Goal: Information Seeking & Learning: Learn about a topic

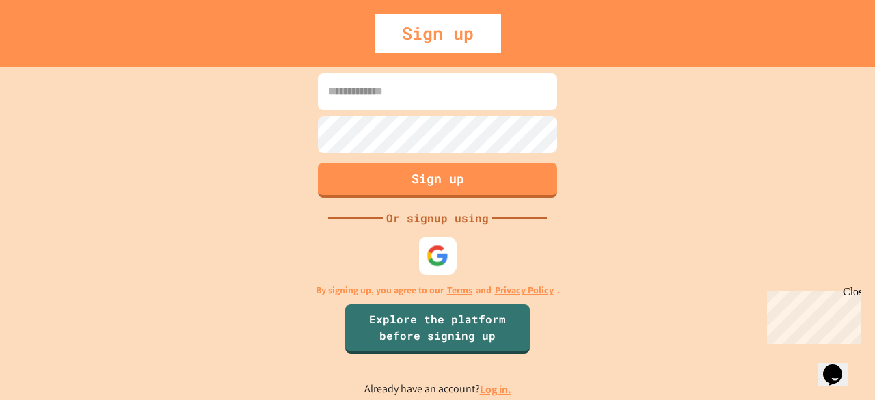
click at [444, 252] on img at bounding box center [437, 255] width 23 height 23
click at [442, 101] on input at bounding box center [437, 91] width 239 height 37
type input "**********"
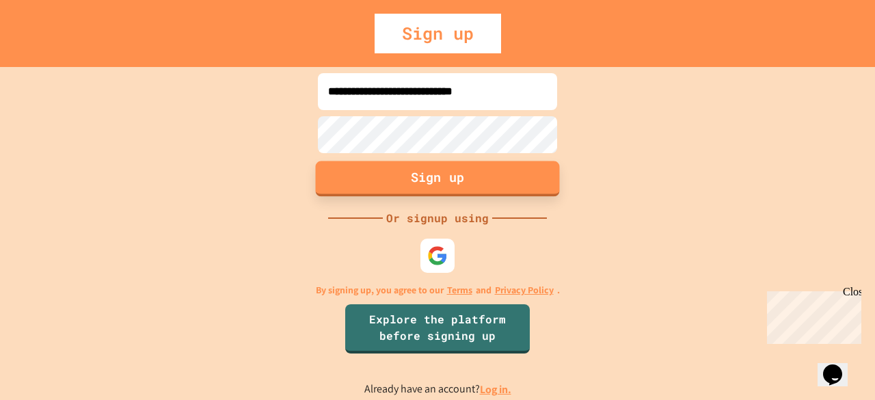
click at [538, 182] on button "Sign up" at bounding box center [438, 179] width 244 height 36
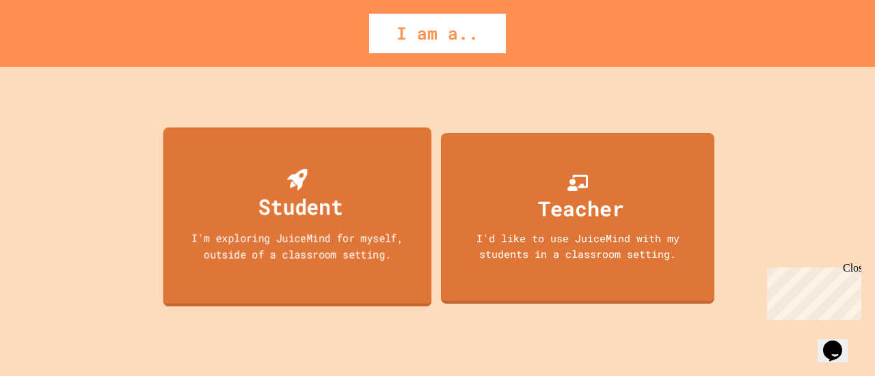
click at [385, 250] on div "I'm exploring JuiceMind for myself, outside of a classroom setting." at bounding box center [296, 246] width 241 height 32
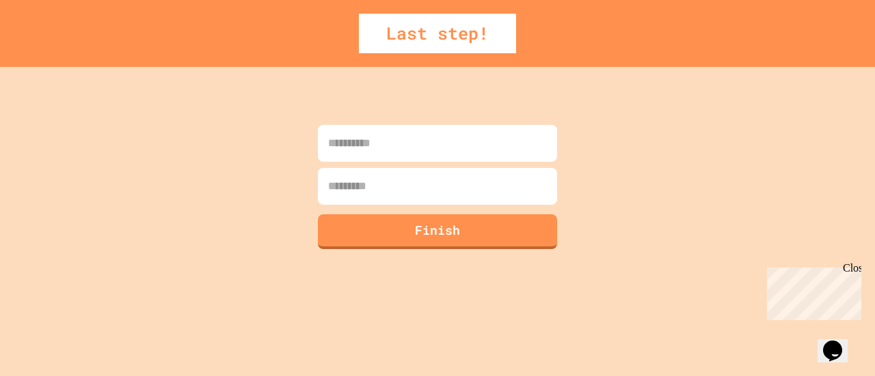
click at [380, 151] on input at bounding box center [437, 143] width 239 height 37
type input "*********"
click at [384, 178] on input at bounding box center [437, 186] width 239 height 37
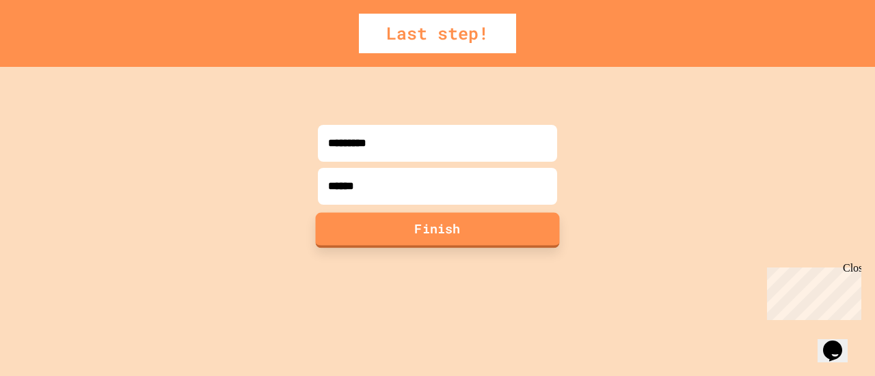
type input "******"
click at [381, 225] on button "Finish" at bounding box center [438, 230] width 244 height 36
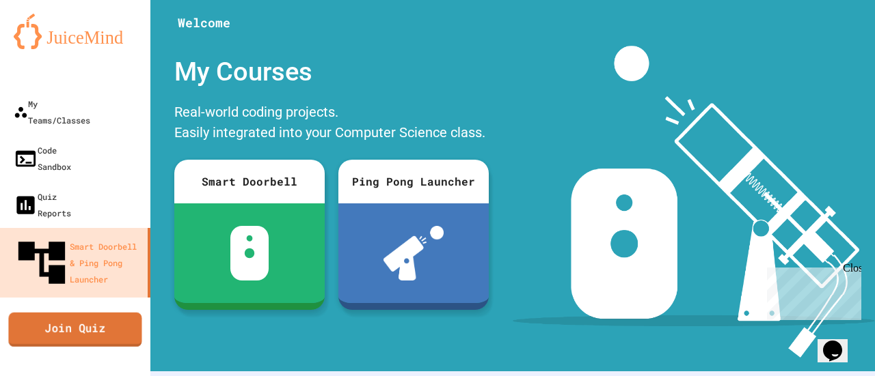
click at [105, 312] on link "Join Quiz" at bounding box center [74, 329] width 133 height 34
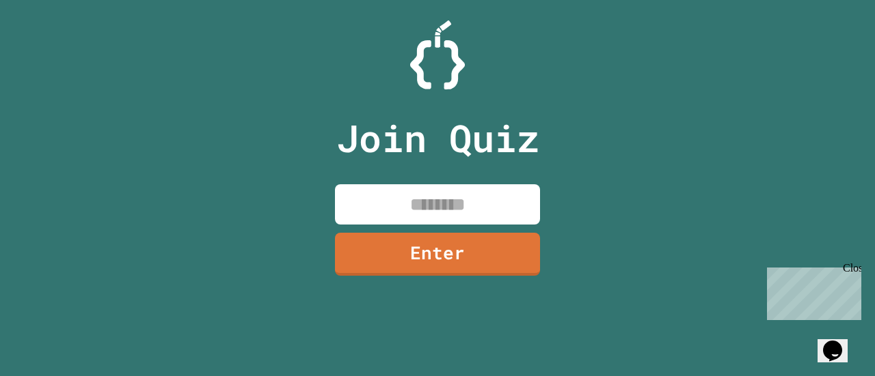
click at [455, 192] on input at bounding box center [437, 204] width 205 height 40
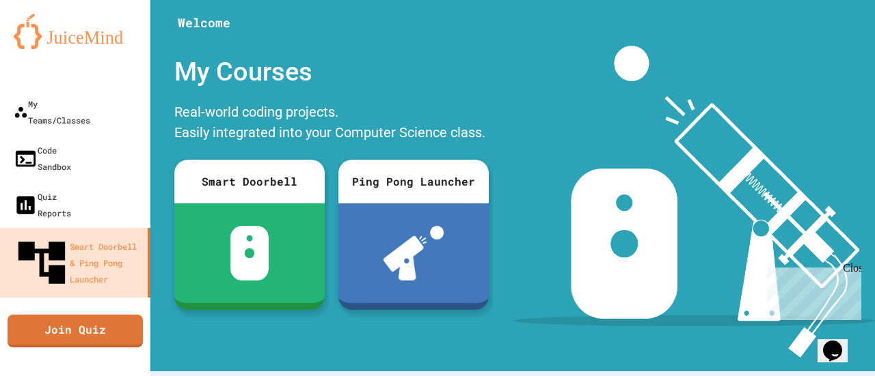
click at [849, 265] on div "Close" at bounding box center [850, 270] width 17 height 17
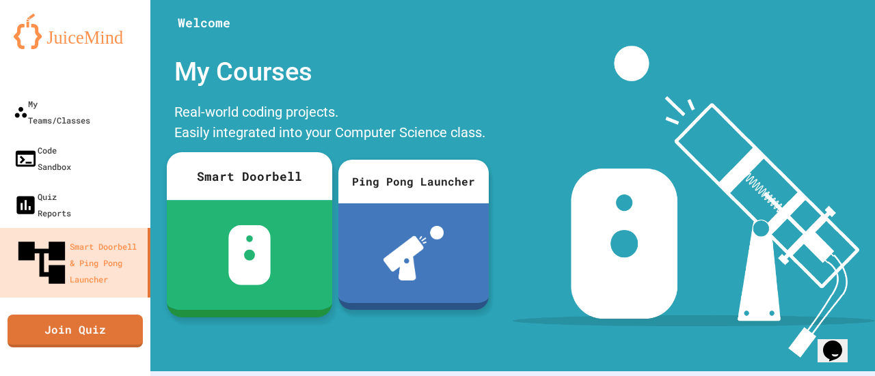
click at [312, 255] on div at bounding box center [249, 255] width 165 height 110
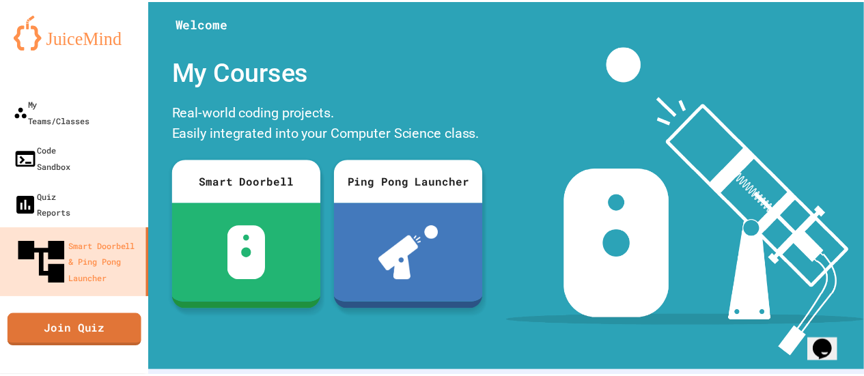
scroll to position [114, 0]
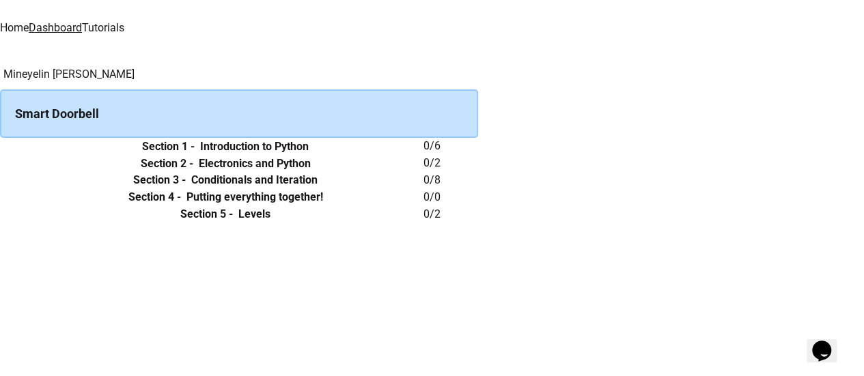
click at [309, 155] on h6 "Introduction to Python" at bounding box center [254, 147] width 109 height 16
click at [0, 147] on icon "expand row" at bounding box center [0, 147] width 0 height 0
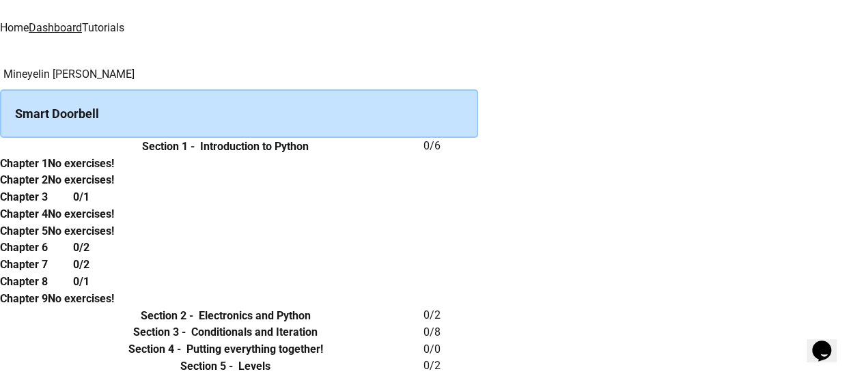
scroll to position [83, 0]
click at [114, 155] on div "No exercises!" at bounding box center [81, 163] width 66 height 17
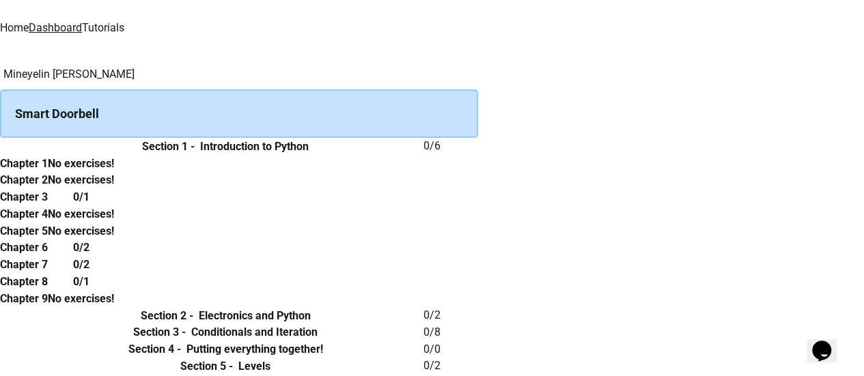
click at [114, 155] on div "No exercises!" at bounding box center [81, 163] width 66 height 17
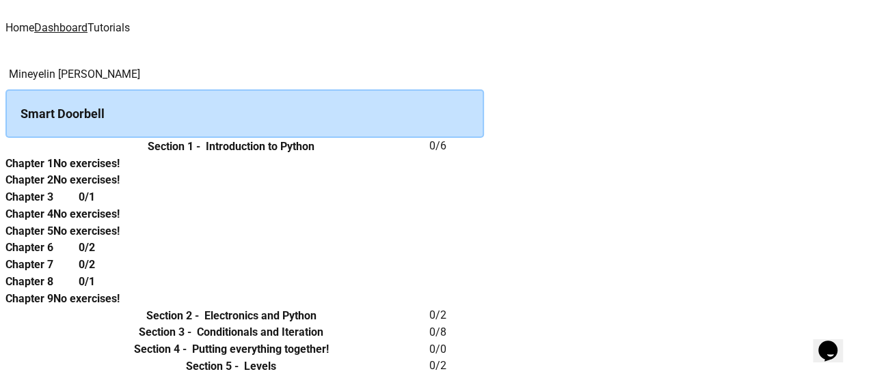
scroll to position [0, 0]
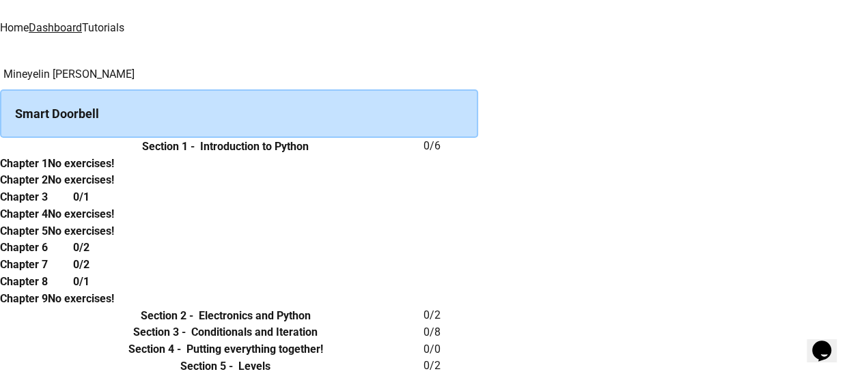
click at [381, 105] on div "Smart Doorbell" at bounding box center [239, 114] width 478 height 49
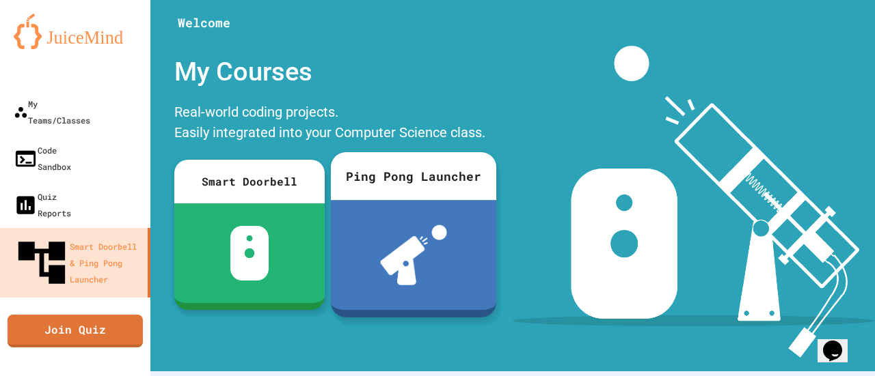
click at [374, 237] on div at bounding box center [413, 255] width 165 height 110
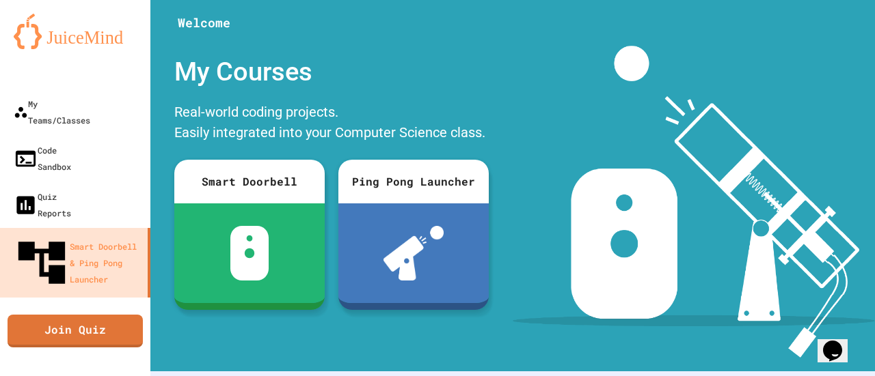
scroll to position [102, 0]
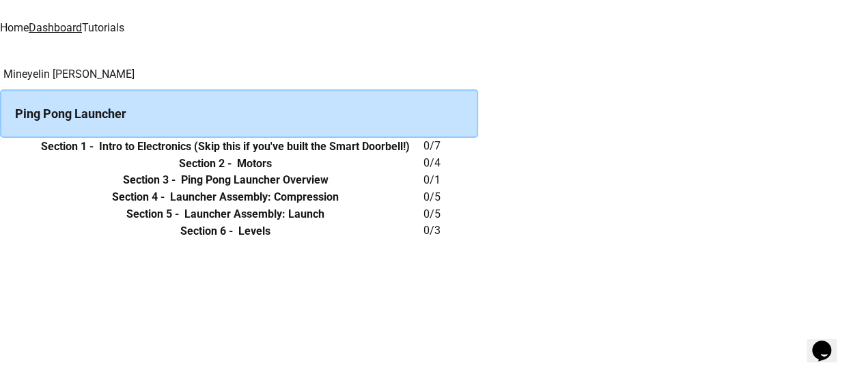
click at [232, 155] on th "Section 1 - Intro to Electronics (Skip this if you've built the Smart Doorbell!)" at bounding box center [225, 146] width 396 height 17
click at [0, 147] on icon "expand row" at bounding box center [0, 147] width 0 height 0
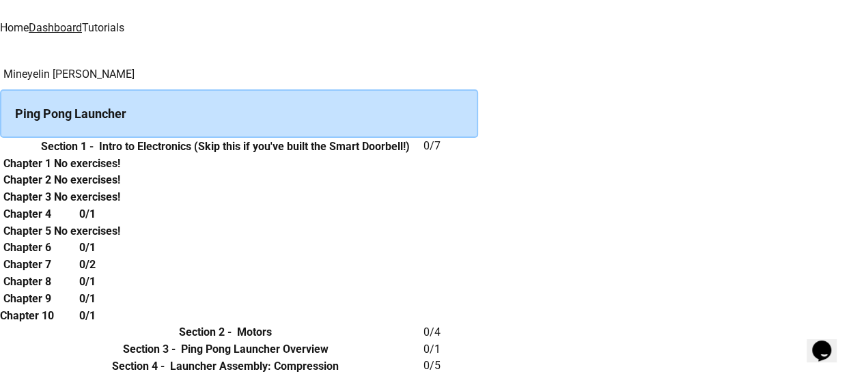
click at [0, 147] on icon "expand row" at bounding box center [0, 147] width 0 height 0
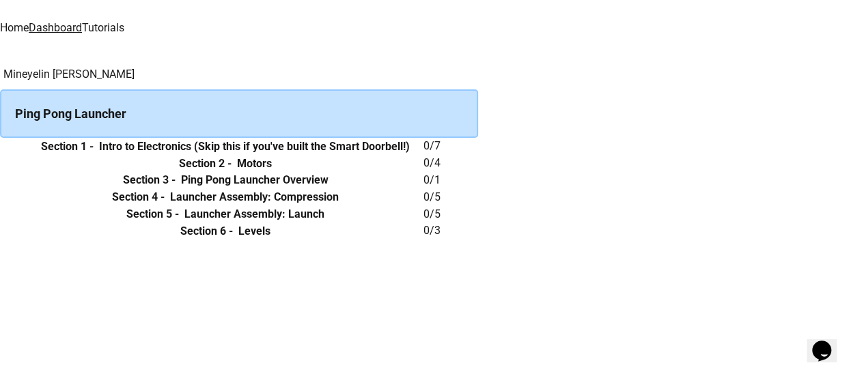
click at [372, 155] on h6 "Intro to Electronics (Skip this if you've built the Smart Doorbell!)" at bounding box center [254, 147] width 311 height 16
click at [380, 155] on th "Section 1 - Intro to Electronics (Skip this if you've built the Smart Doorbell!)" at bounding box center [225, 146] width 396 height 17
click at [387, 155] on th "Section 1 - Intro to Electronics (Skip this if you've built the Smart Doorbell!)" at bounding box center [225, 146] width 396 height 17
drag, startPoint x: 382, startPoint y: 105, endPoint x: 363, endPoint y: 90, distance: 23.8
click at [363, 90] on div "Ping Pong Launcher" at bounding box center [239, 114] width 478 height 49
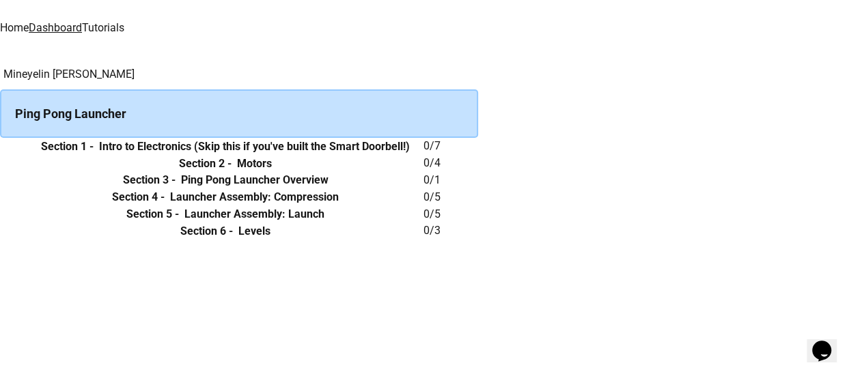
click at [368, 95] on div "Ping Pong Launcher" at bounding box center [239, 114] width 478 height 49
click at [29, 21] on link "Home" at bounding box center [14, 27] width 29 height 13
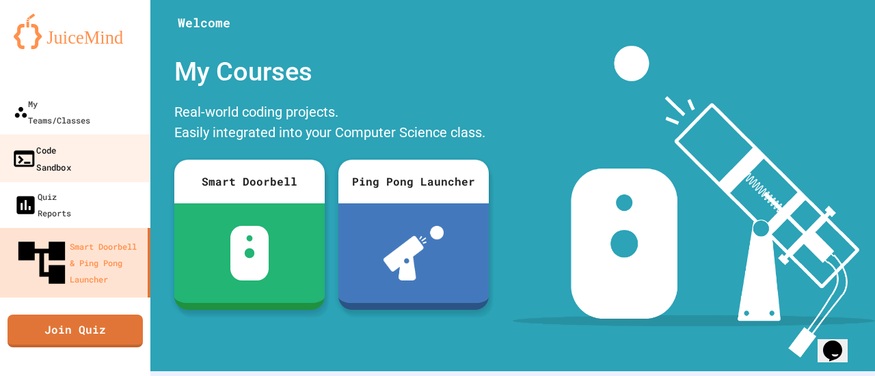
click at [71, 141] on div "Code Sandbox" at bounding box center [41, 157] width 59 height 33
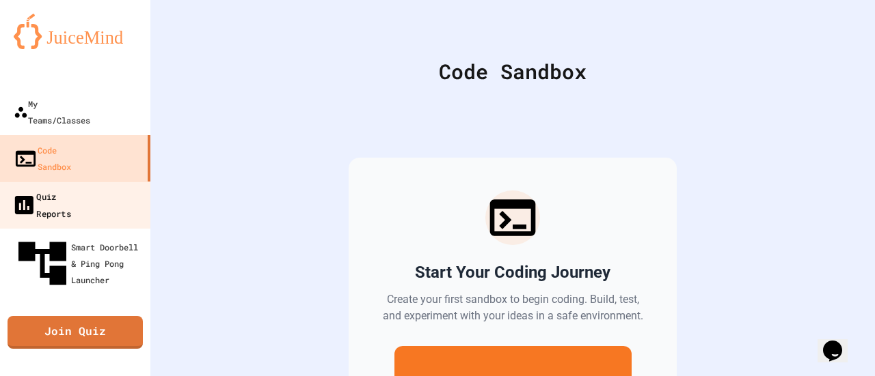
click at [95, 181] on link "Quiz Reports" at bounding box center [75, 205] width 155 height 48
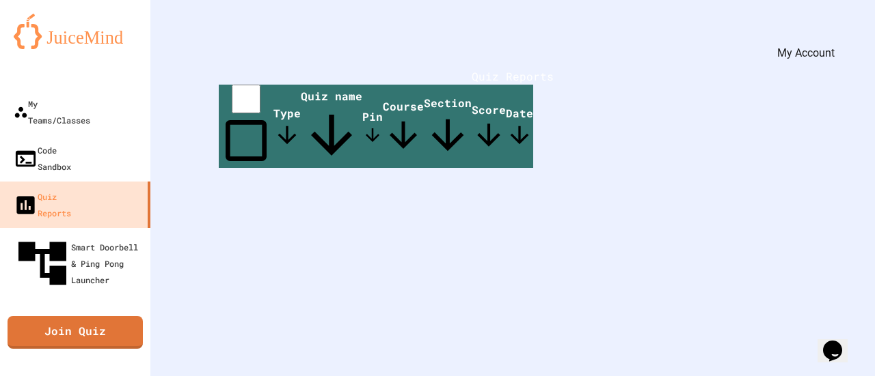
click at [834, 33] on icon "My Account" at bounding box center [834, 33] width 0 height 0
click at [81, 376] on div at bounding box center [437, 376] width 875 height 0
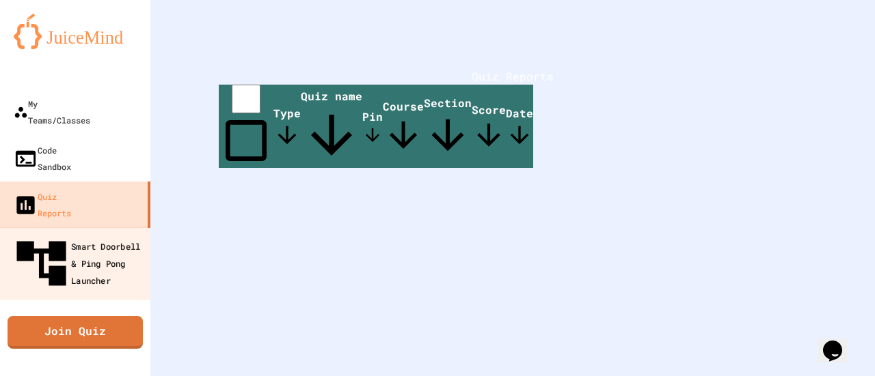
click at [77, 234] on div "Smart Doorbell & Ping Pong Launcher" at bounding box center [79, 263] width 135 height 59
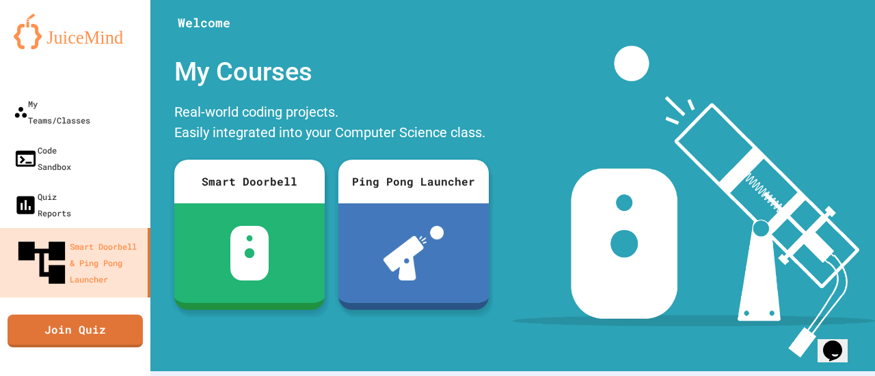
click at [612, 264] on img at bounding box center [693, 202] width 362 height 312
click at [823, 54] on div "My Account" at bounding box center [805, 49] width 57 height 16
click at [815, 47] on div "My Account" at bounding box center [805, 49] width 57 height 16
click at [834, 33] on div "My Account" at bounding box center [834, 33] width 0 height 0
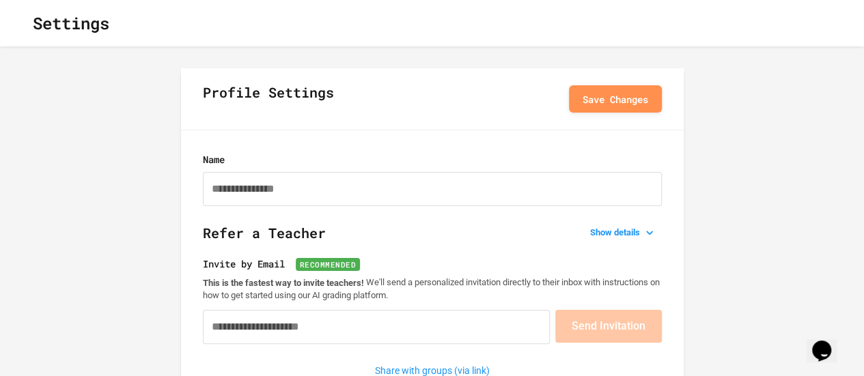
type input "**********"
click at [36, 26] on icon "button" at bounding box center [30, 31] width 11 height 11
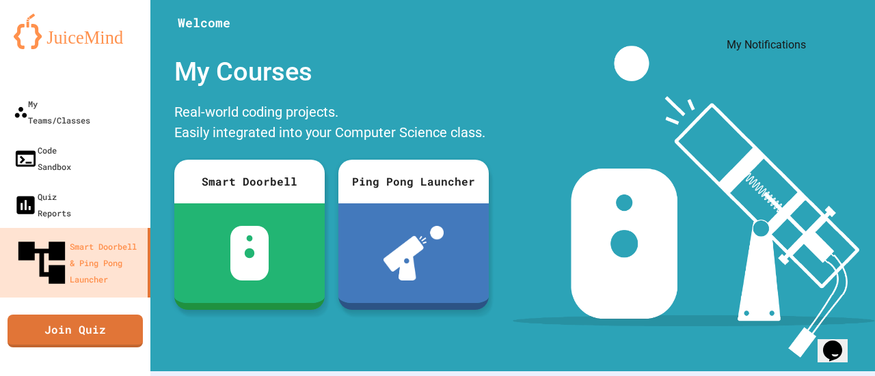
click at [834, 33] on icon "My Notifications" at bounding box center [834, 33] width 0 height 0
click at [691, 376] on div at bounding box center [437, 376] width 875 height 0
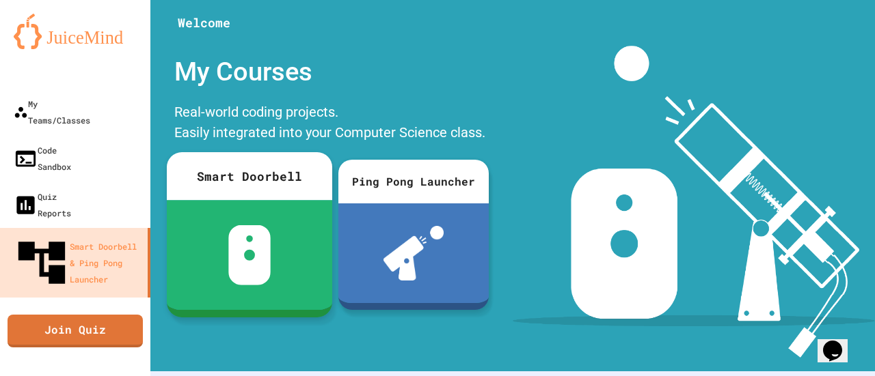
click at [251, 241] on img at bounding box center [249, 255] width 43 height 60
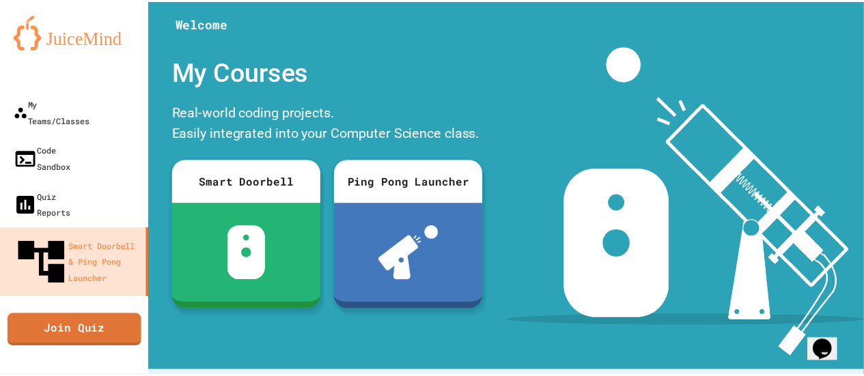
scroll to position [172, 0]
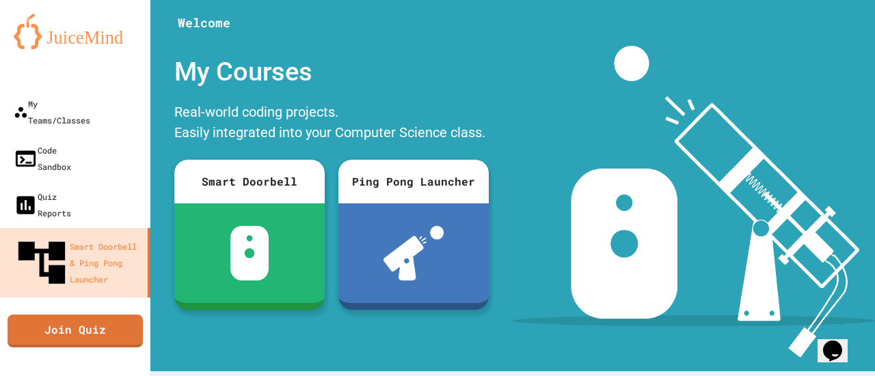
drag, startPoint x: 450, startPoint y: 200, endPoint x: 368, endPoint y: 215, distance: 83.2
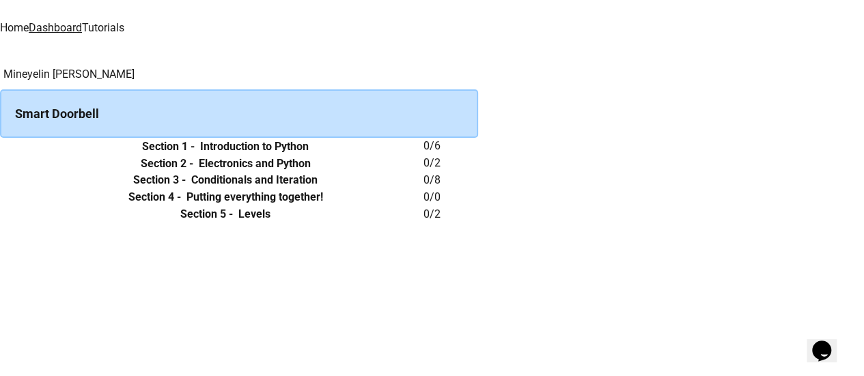
click at [309, 155] on h6 "Introduction to Python" at bounding box center [254, 147] width 109 height 16
click at [195, 155] on h6 "Section 1 -" at bounding box center [168, 147] width 53 height 16
click at [0, 147] on icon "expand row" at bounding box center [0, 147] width 0 height 0
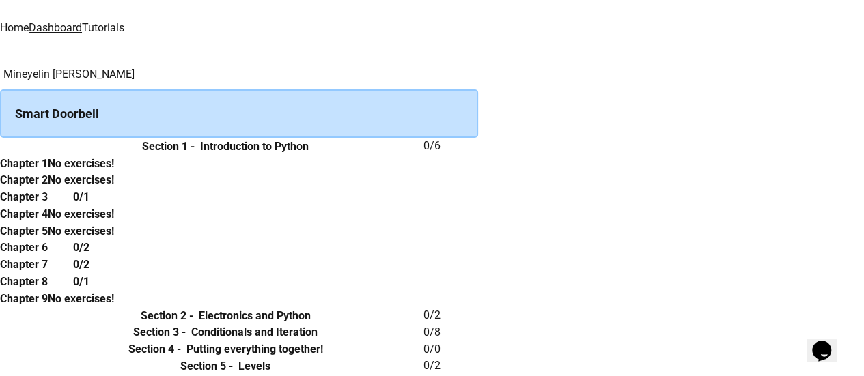
click at [0, 147] on icon "expand row" at bounding box center [0, 147] width 0 height 0
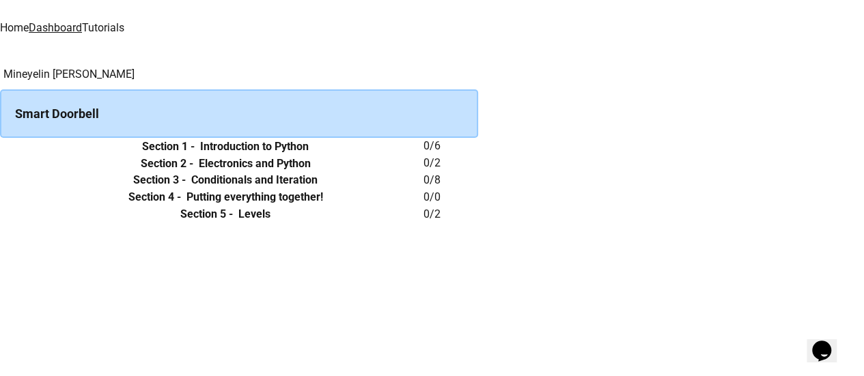
click at [0, 147] on icon "expand row" at bounding box center [0, 147] width 0 height 0
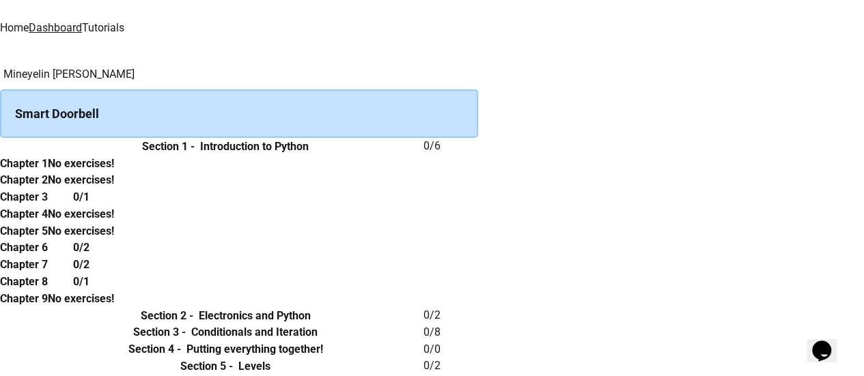
click at [48, 172] on th "Chapter 1" at bounding box center [24, 163] width 48 height 17
click at [114, 172] on h6 "No exercises!" at bounding box center [81, 164] width 66 height 16
click at [48, 172] on h6 "Chapter 1" at bounding box center [24, 164] width 48 height 16
click at [367, 125] on div "Smart Doorbell" at bounding box center [239, 114] width 478 height 49
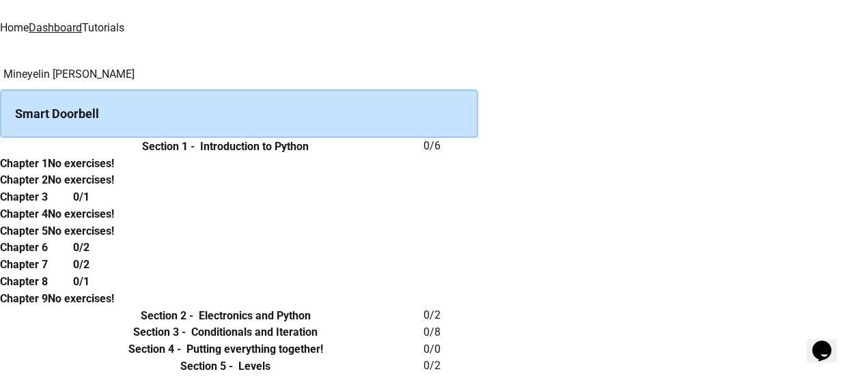
click at [124, 25] on link "Tutorials" at bounding box center [103, 27] width 42 height 13
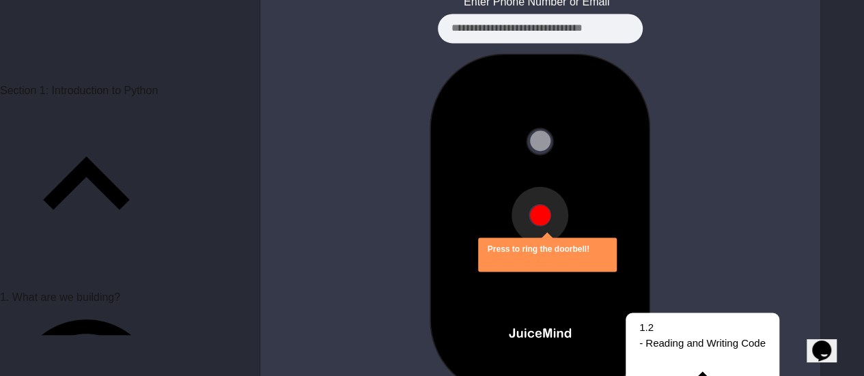
scroll to position [1276, 0]
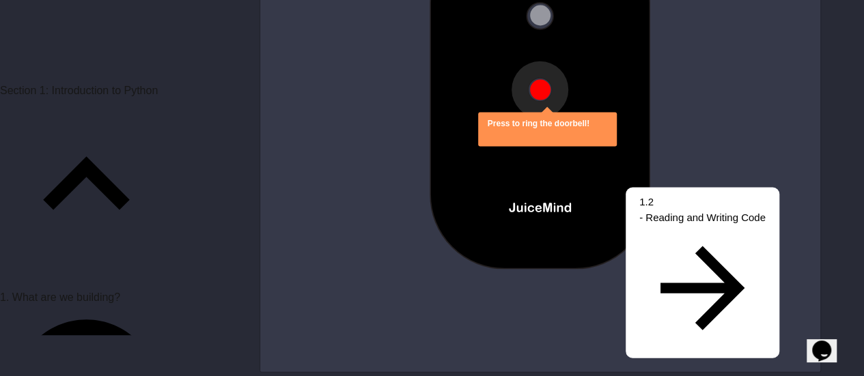
click at [538, 79] on button at bounding box center [540, 89] width 20 height 20
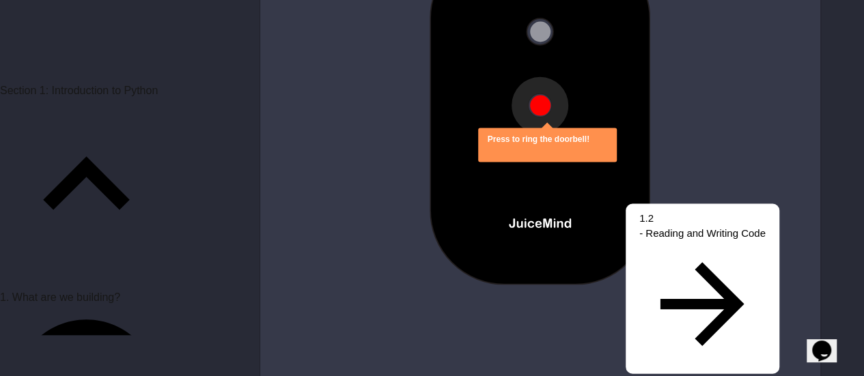
click at [539, 95] on button at bounding box center [540, 105] width 20 height 20
click at [548, 101] on button at bounding box center [540, 105] width 20 height 20
click at [544, 95] on button at bounding box center [540, 105] width 20 height 20
drag, startPoint x: 544, startPoint y: 93, endPoint x: 566, endPoint y: 105, distance: 25.1
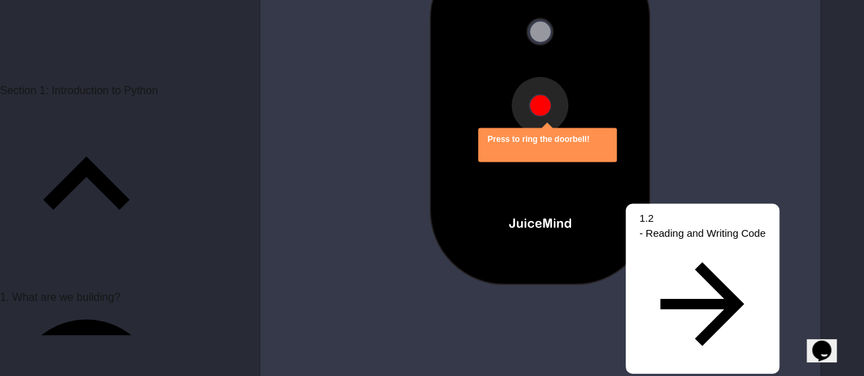
click at [566, 105] on div "Press to ring the doorbell!" at bounding box center [540, 114] width 560 height 342
click at [577, 114] on img at bounding box center [540, 114] width 303 height 342
click at [538, 152] on icon "close" at bounding box center [538, 152] width 0 height 0
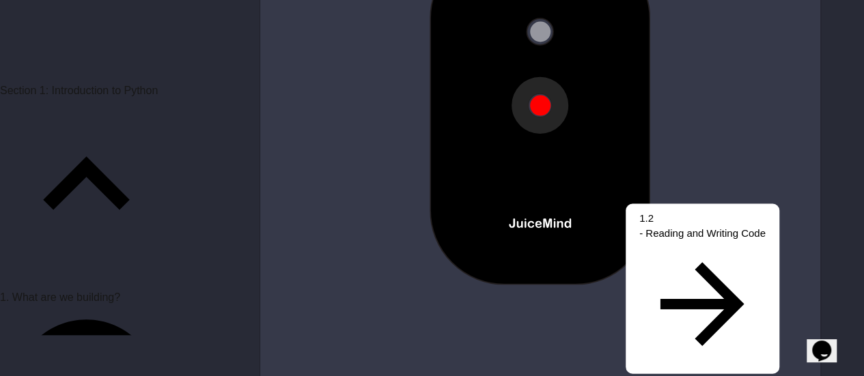
click at [529, 92] on img at bounding box center [540, 114] width 303 height 342
click at [547, 100] on button at bounding box center [540, 105] width 20 height 20
click at [549, 100] on button at bounding box center [540, 105] width 20 height 20
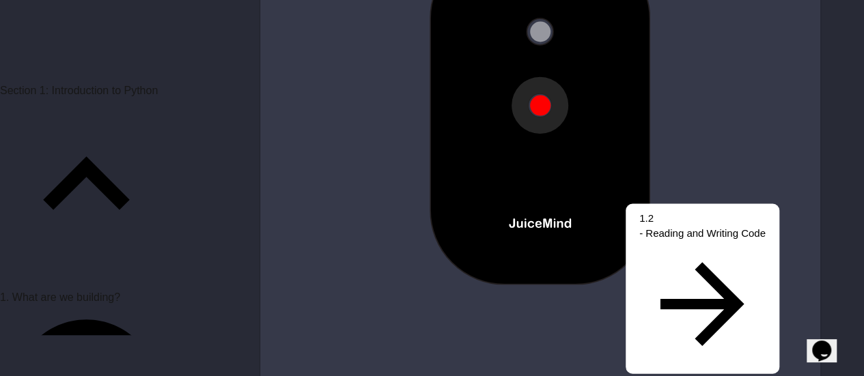
click at [549, 100] on button at bounding box center [540, 105] width 20 height 20
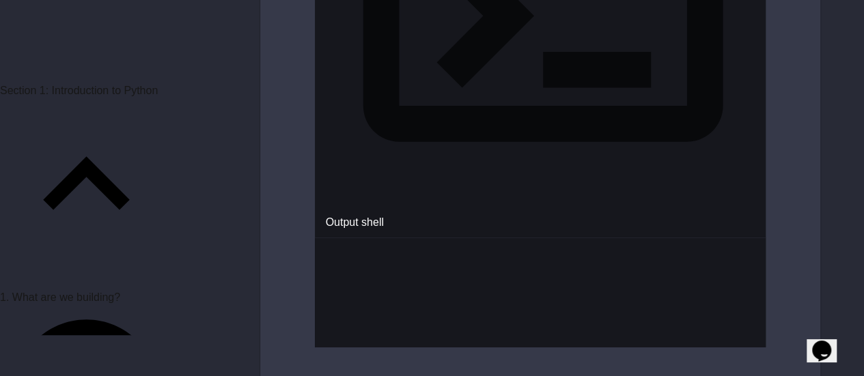
scroll to position [2427, 0]
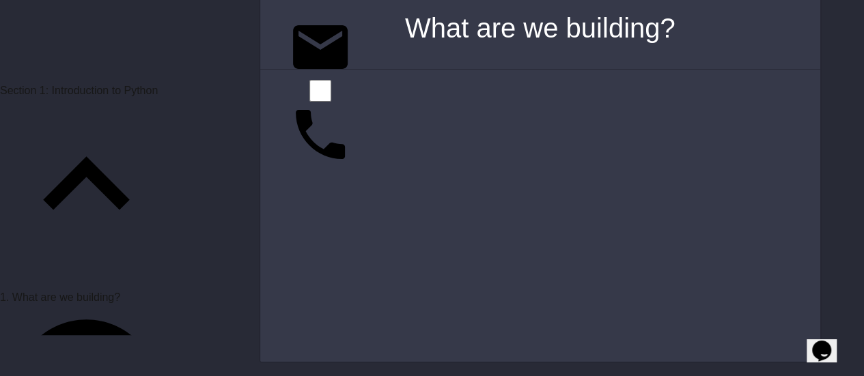
scroll to position [1276, 0]
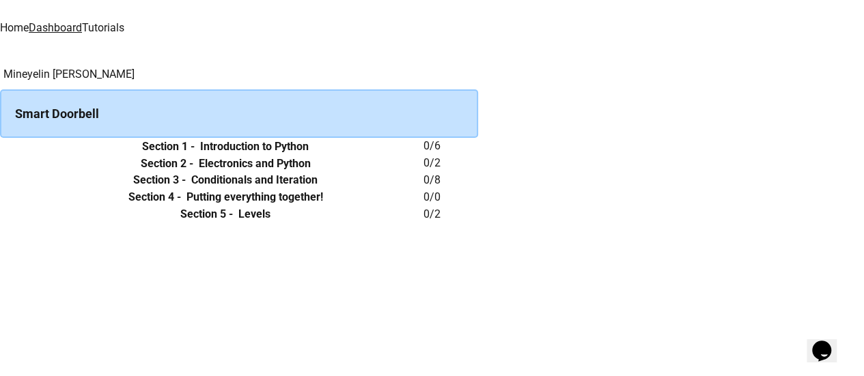
click at [633, 40] on div "Home Dashboard Tutorials" at bounding box center [432, 26] width 864 height 53
click at [29, 33] on link "Home" at bounding box center [14, 27] width 29 height 13
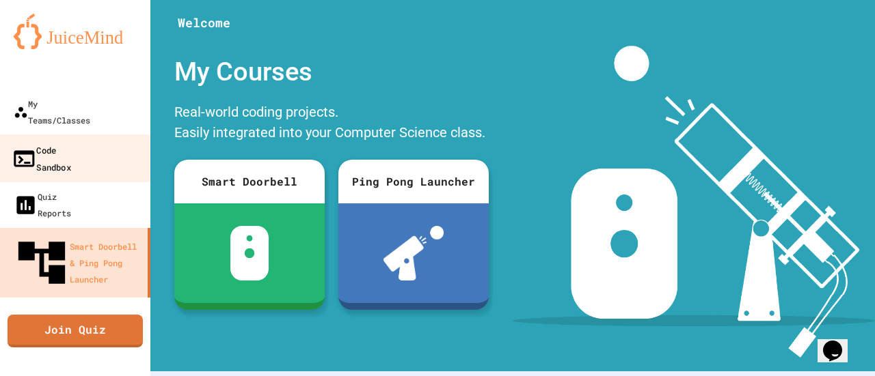
click at [105, 141] on link "Code Sandbox" at bounding box center [75, 159] width 155 height 48
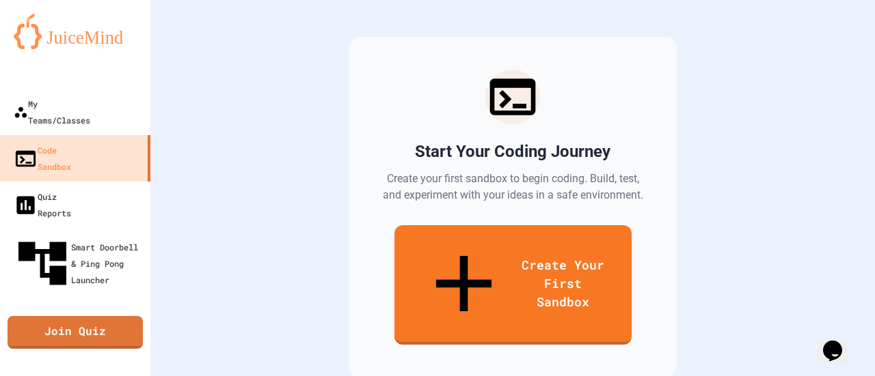
scroll to position [120, 0]
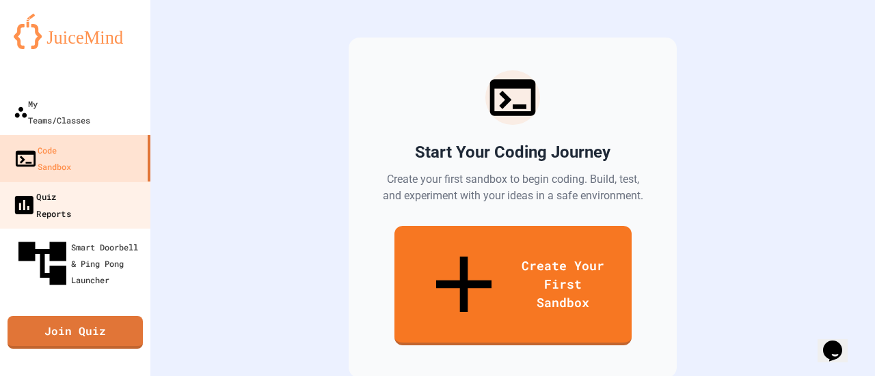
click at [71, 188] on div "Quiz Reports" at bounding box center [41, 204] width 59 height 33
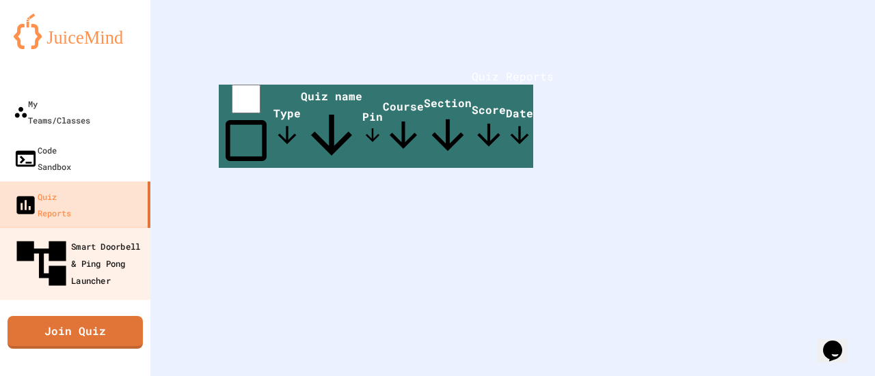
click at [111, 234] on div "Smart Doorbell & Ping Pong Launcher" at bounding box center [79, 263] width 135 height 59
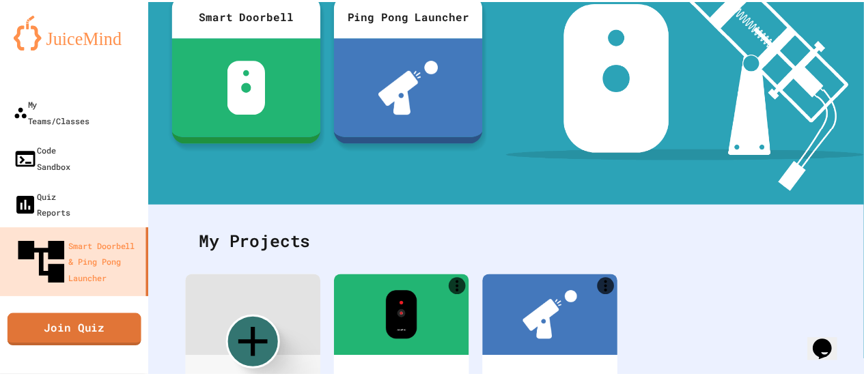
scroll to position [256, 0]
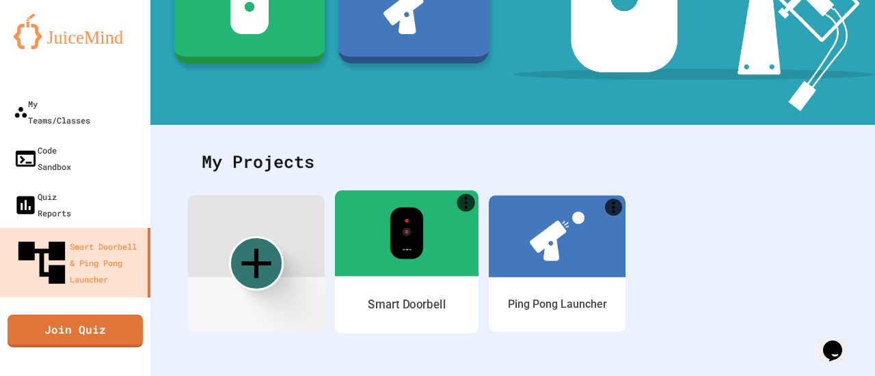
click at [435, 297] on div "Smart Doorbell" at bounding box center [406, 305] width 77 height 17
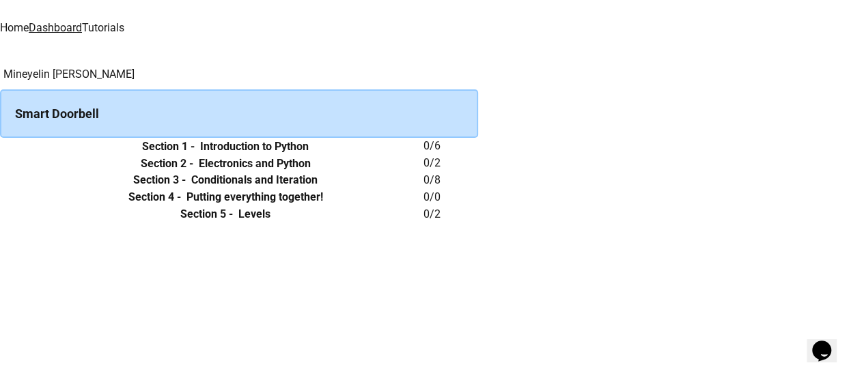
click at [424, 155] on th "Section 1 - Introduction to Python" at bounding box center [225, 146] width 396 height 17
click at [195, 155] on h6 "Section 1 -" at bounding box center [168, 147] width 53 height 16
click at [0, 147] on icon "expand row" at bounding box center [0, 147] width 0 height 0
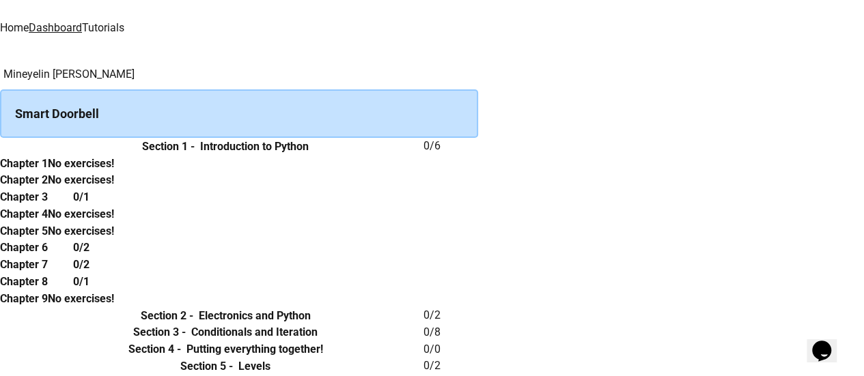
click at [48, 155] on th "Chapter 1" at bounding box center [24, 163] width 48 height 17
click at [48, 290] on th "Chapter 9" at bounding box center [24, 298] width 48 height 17
click at [48, 155] on th "Chapter 1" at bounding box center [24, 163] width 48 height 17
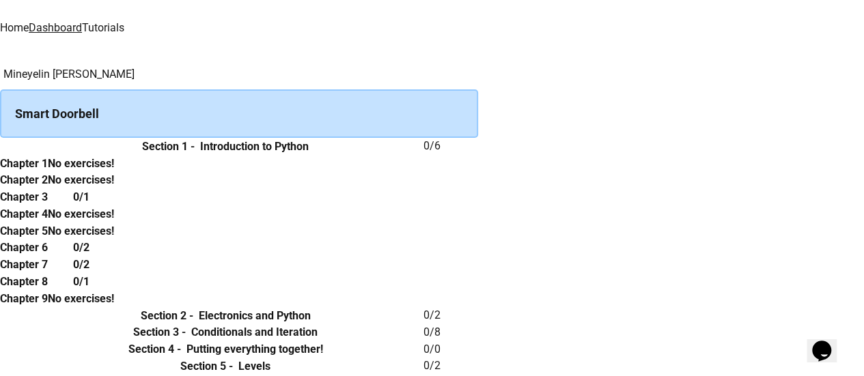
click at [48, 155] on th "Chapter 1" at bounding box center [24, 163] width 48 height 17
click at [291, 155] on div "Chapter 1 No exercises! Chapter 2 No exercises! Chapter 3 0/1 Chapter 4 No exer…" at bounding box center [239, 231] width 478 height 152
click at [48, 155] on th "Chapter 1" at bounding box center [24, 163] width 48 height 17
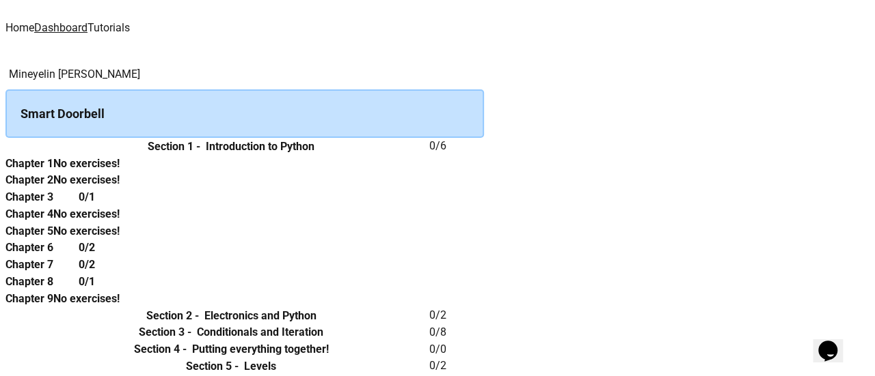
scroll to position [0, 0]
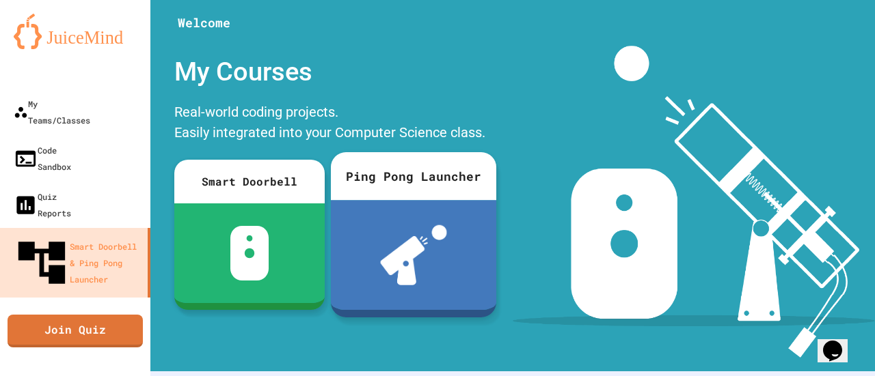
scroll to position [256, 0]
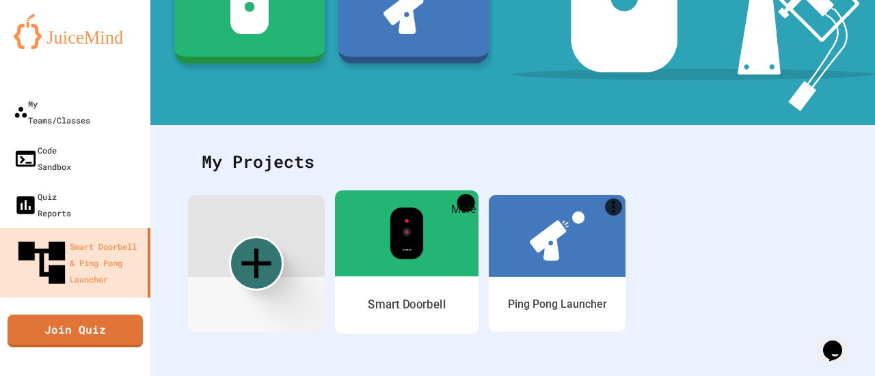
click at [468, 194] on icon "More" at bounding box center [466, 203] width 18 height 18
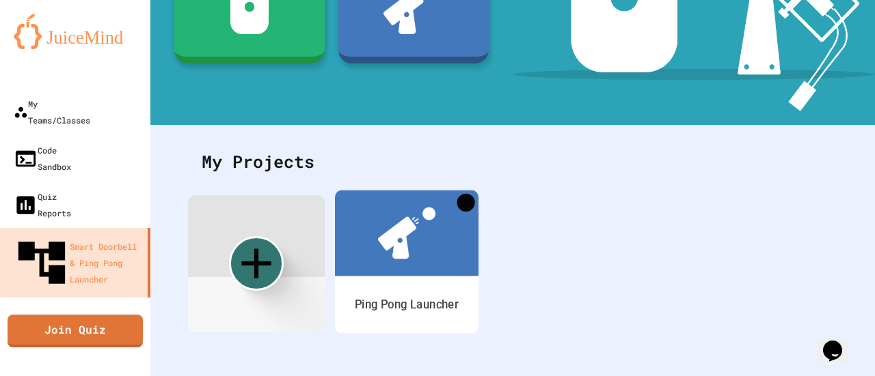
click at [466, 197] on icon "More" at bounding box center [465, 203] width 3 height 12
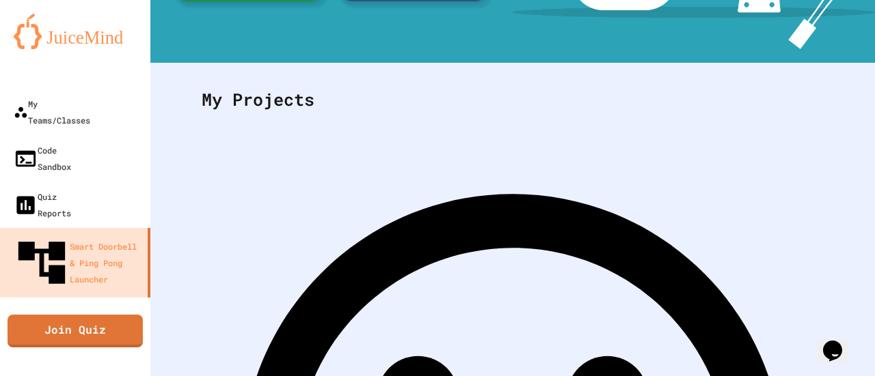
scroll to position [0, 0]
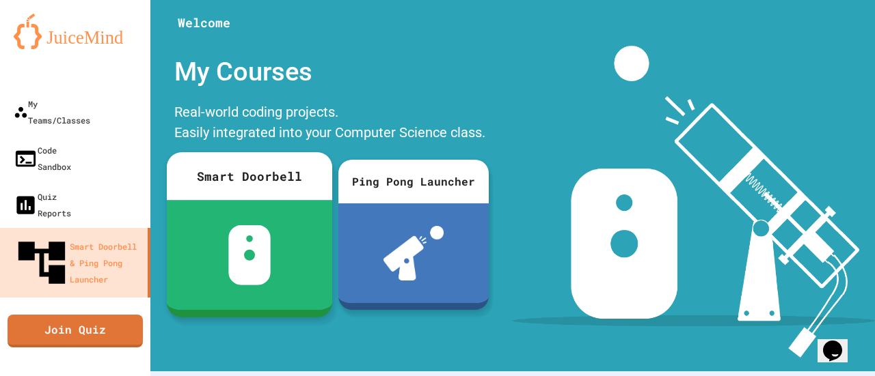
click at [228, 264] on img at bounding box center [249, 255] width 43 height 60
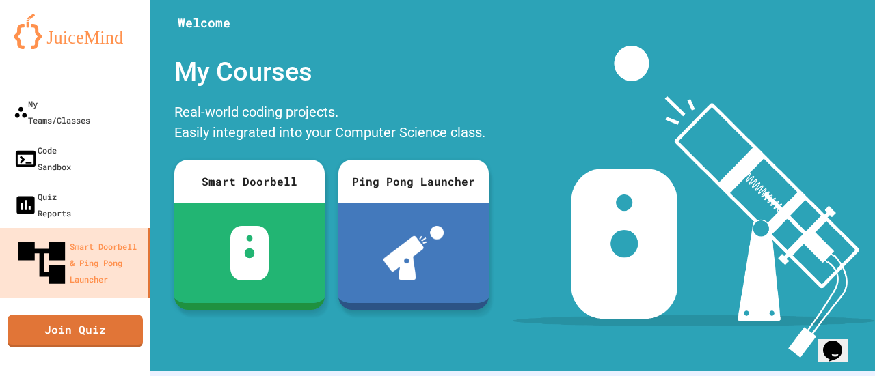
scroll to position [14, 0]
drag, startPoint x: 471, startPoint y: 287, endPoint x: 375, endPoint y: 286, distance: 96.3
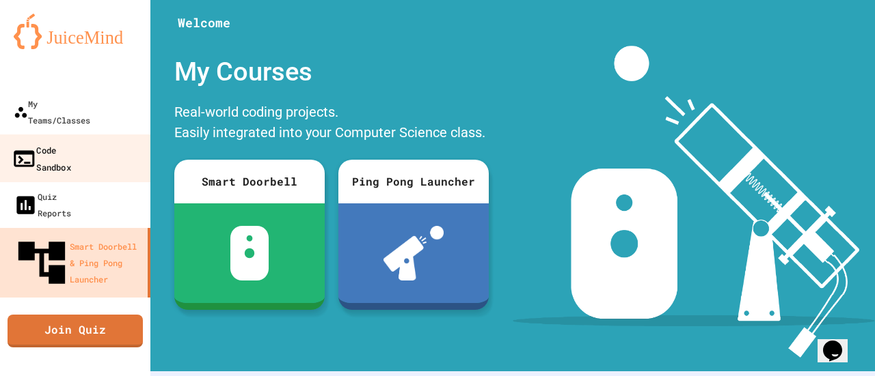
click at [79, 148] on link "Code Sandbox" at bounding box center [75, 159] width 155 height 48
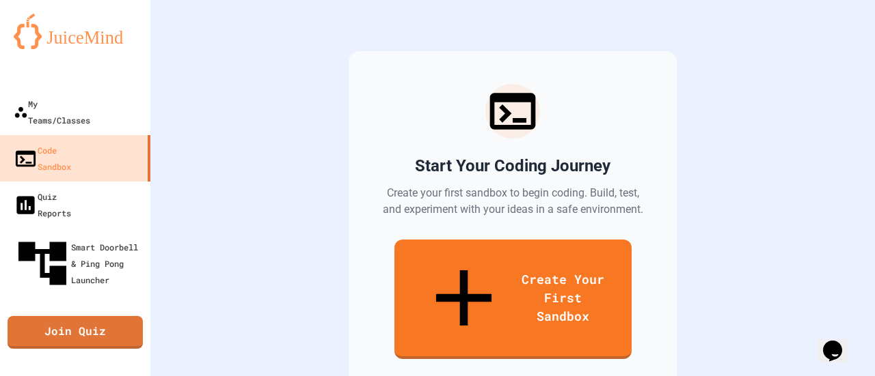
scroll to position [122, 0]
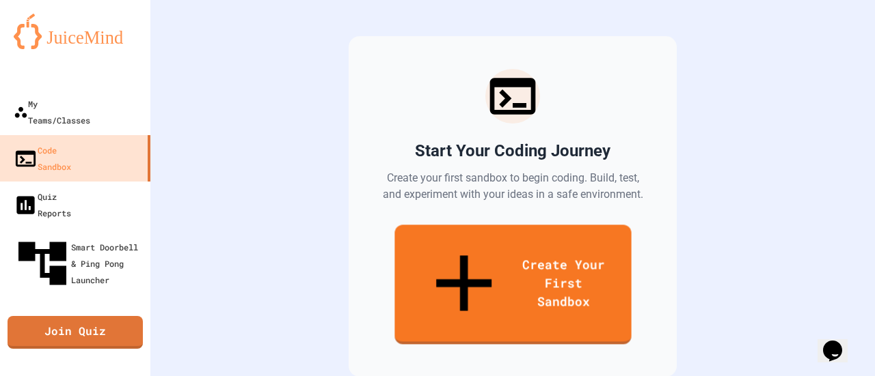
click at [404, 269] on div "Start Your Coding Journey Create your first sandbox to begin coding. Build, tes…" at bounding box center [512, 206] width 328 height 341
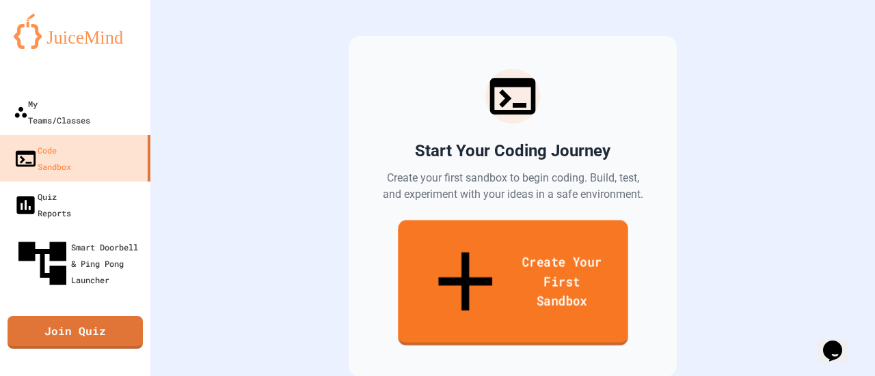
click at [419, 252] on icon at bounding box center [465, 282] width 92 height 100
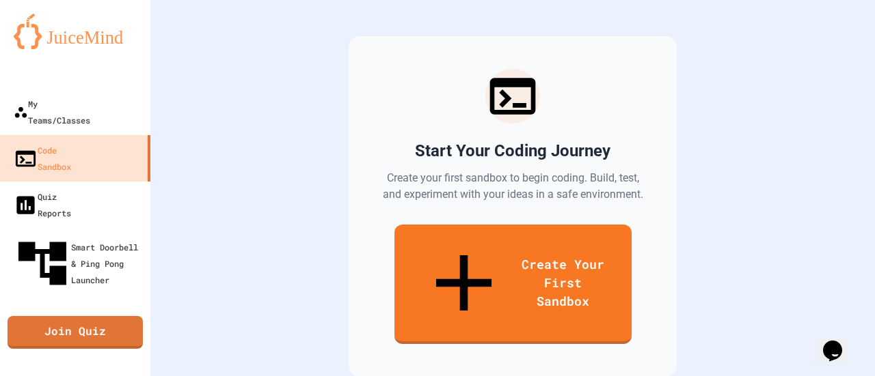
scroll to position [109, 0]
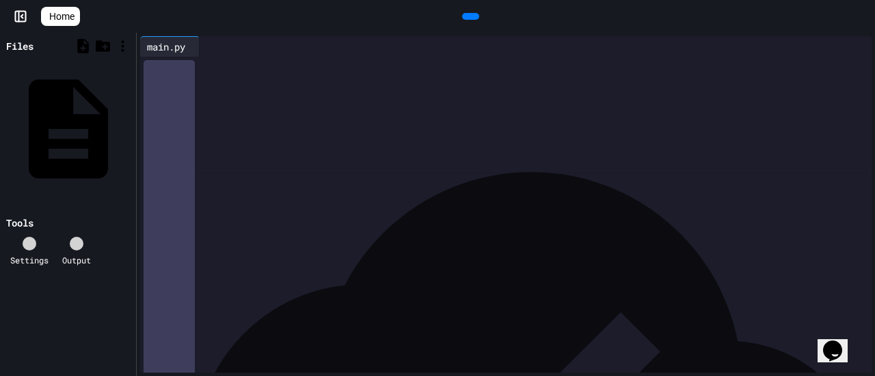
click at [324, 76] on div at bounding box center [516, 66] width 711 height 19
click at [218, 50] on icon at bounding box center [213, 55] width 10 height 10
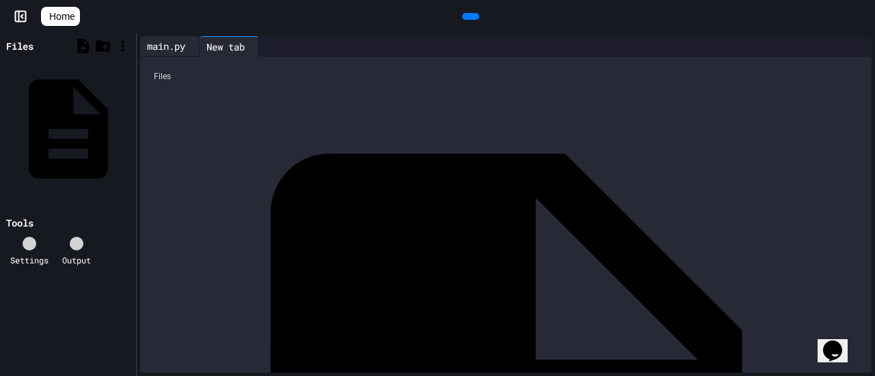
click at [173, 49] on div "main.py" at bounding box center [166, 46] width 52 height 14
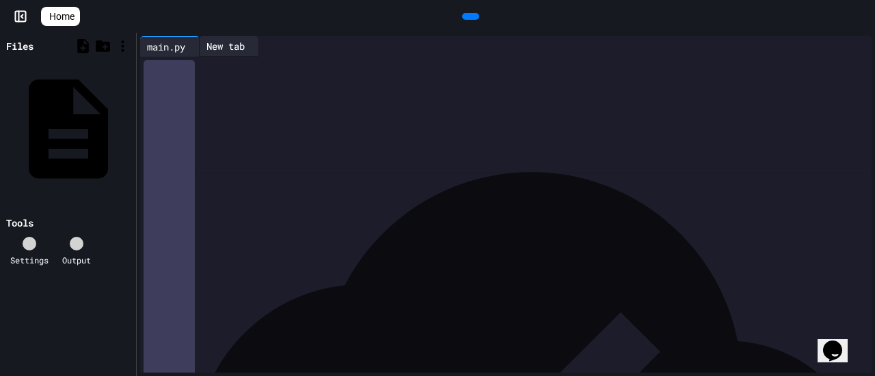
click at [251, 53] on div "New tab" at bounding box center [225, 46] width 52 height 14
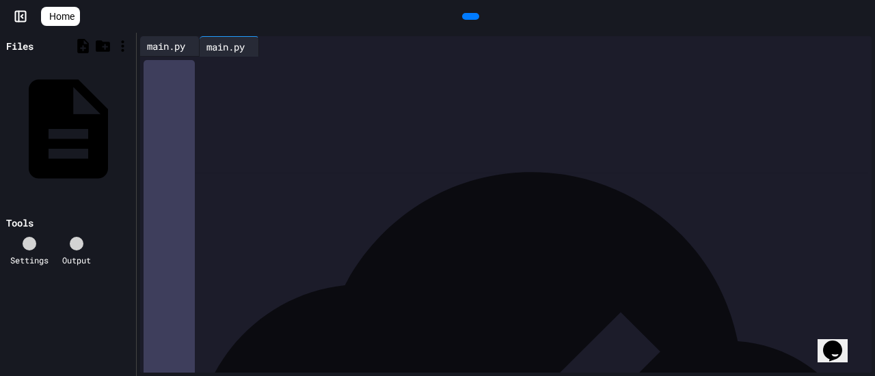
click at [184, 46] on div "main.py" at bounding box center [166, 46] width 52 height 14
click at [268, 50] on icon at bounding box center [263, 55] width 10 height 10
click at [29, 244] on icon at bounding box center [29, 244] width 0 height 0
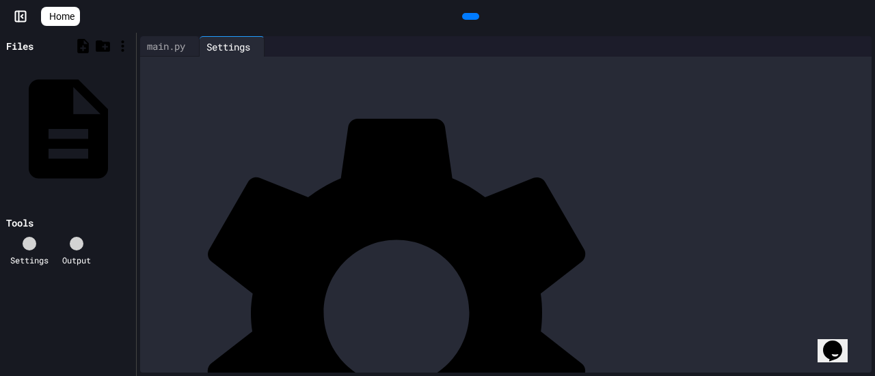
click at [68, 25] on link "Home" at bounding box center [60, 16] width 39 height 19
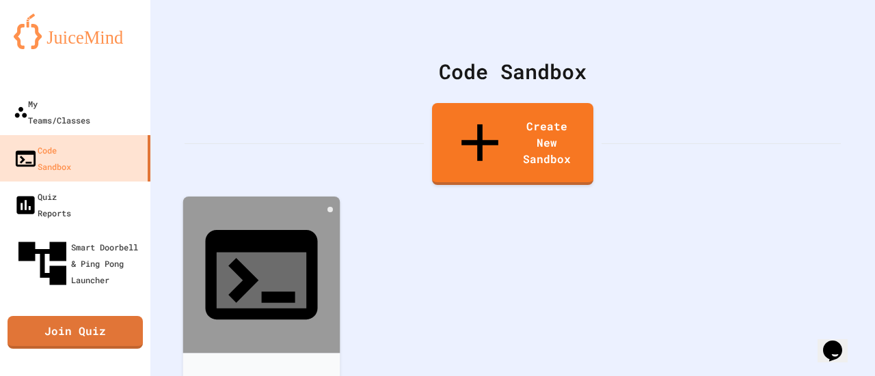
click at [325, 197] on div at bounding box center [261, 275] width 157 height 157
click at [330, 210] on icon at bounding box center [330, 210] width 0 height 0
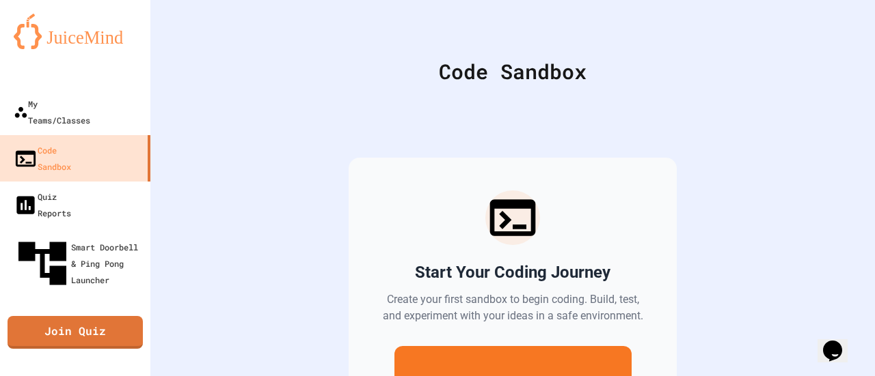
scroll to position [133, 0]
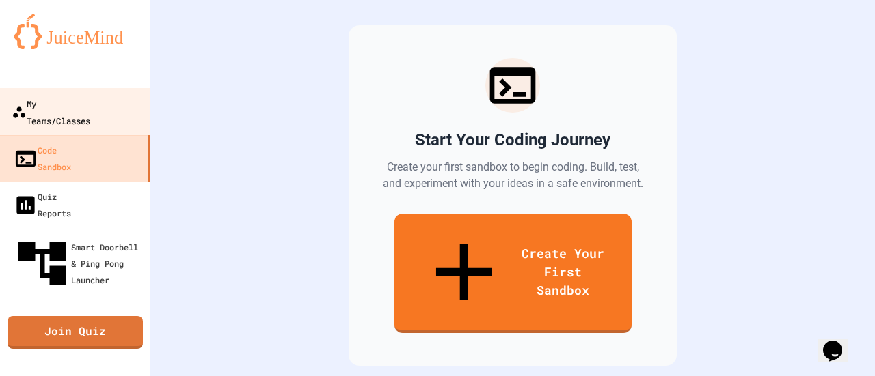
click at [111, 114] on link "My Teams/Classes" at bounding box center [75, 112] width 155 height 48
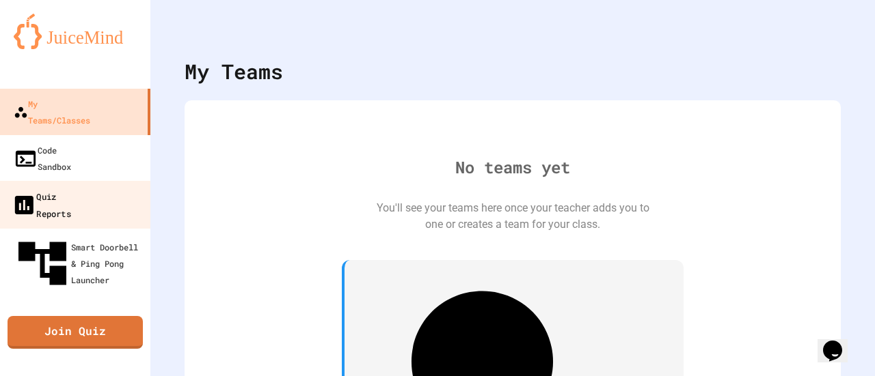
click at [71, 188] on div "Quiz Reports" at bounding box center [41, 204] width 59 height 33
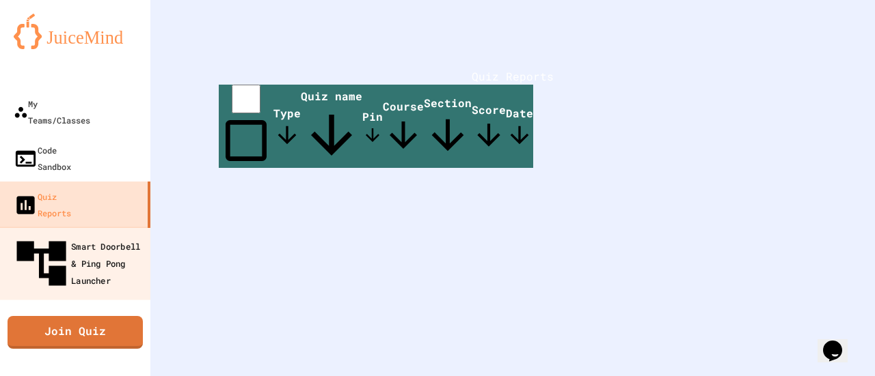
click at [124, 234] on div "Smart Doorbell & Ping Pong Launcher" at bounding box center [79, 263] width 135 height 59
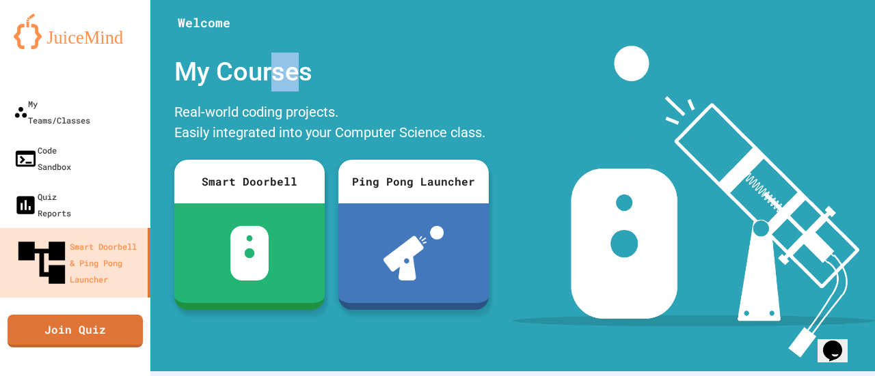
drag, startPoint x: 295, startPoint y: 74, endPoint x: 266, endPoint y: 79, distance: 29.8
click at [266, 79] on div "My Courses" at bounding box center [331, 72] width 328 height 53
click at [25, 31] on img at bounding box center [75, 32] width 123 height 36
